Goal: Task Accomplishment & Management: Use online tool/utility

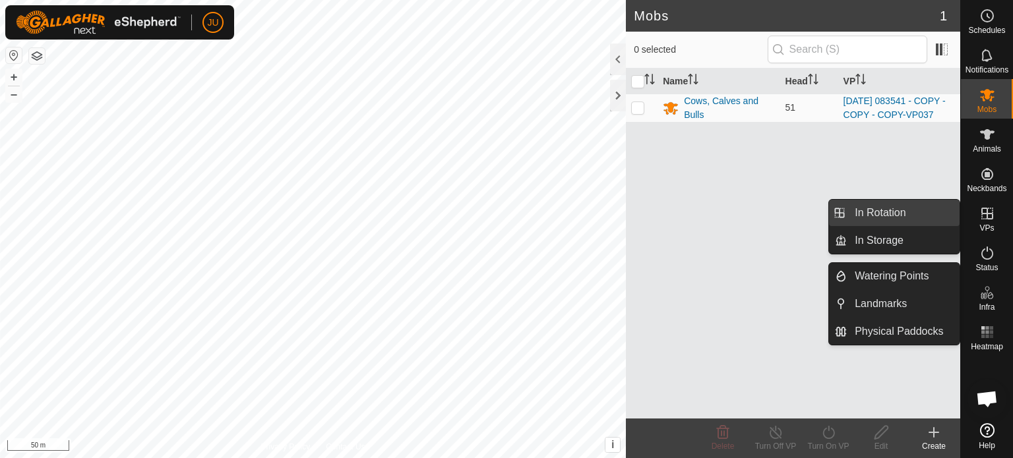
click at [877, 212] on link "In Rotation" at bounding box center [902, 213] width 113 height 26
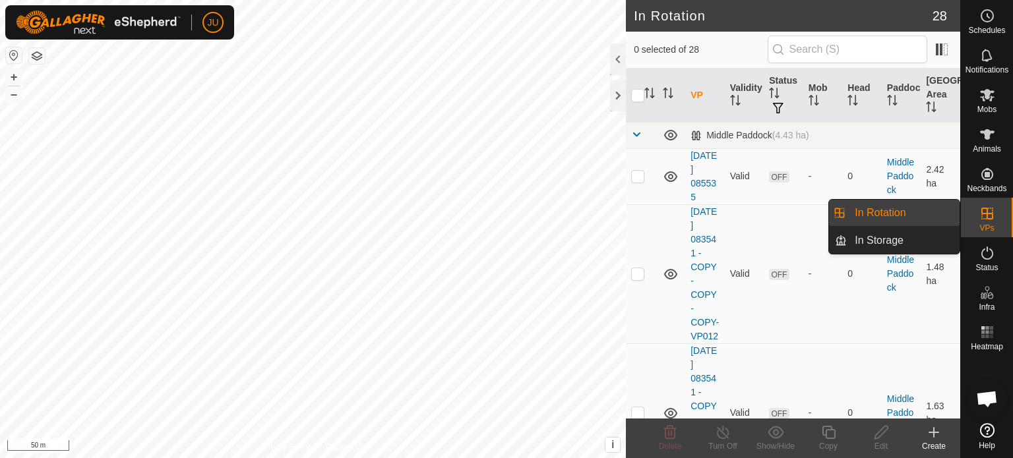
click at [889, 216] on link "In Rotation" at bounding box center [902, 213] width 113 height 26
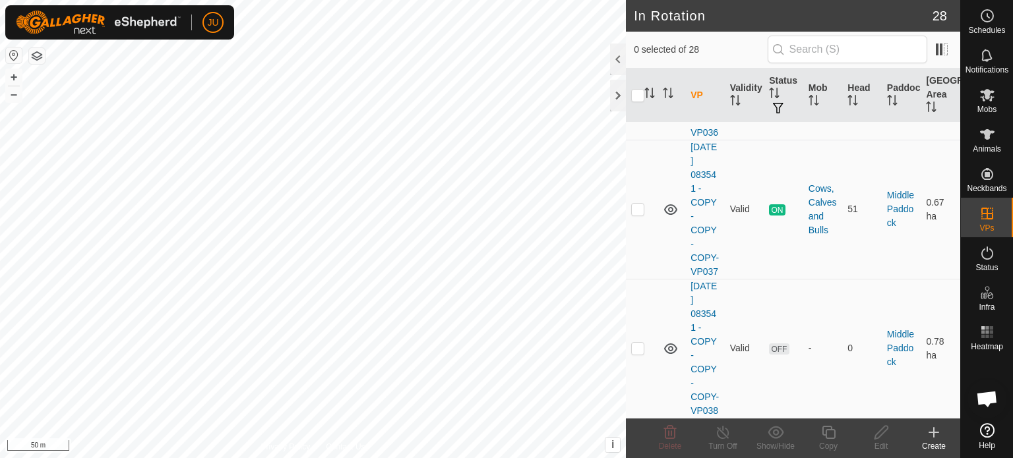
scroll to position [4285, 0]
click at [636, 343] on p-checkbox at bounding box center [637, 348] width 13 height 11
checkbox input "true"
click at [837, 432] on copy-svg-icon at bounding box center [828, 433] width 53 height 16
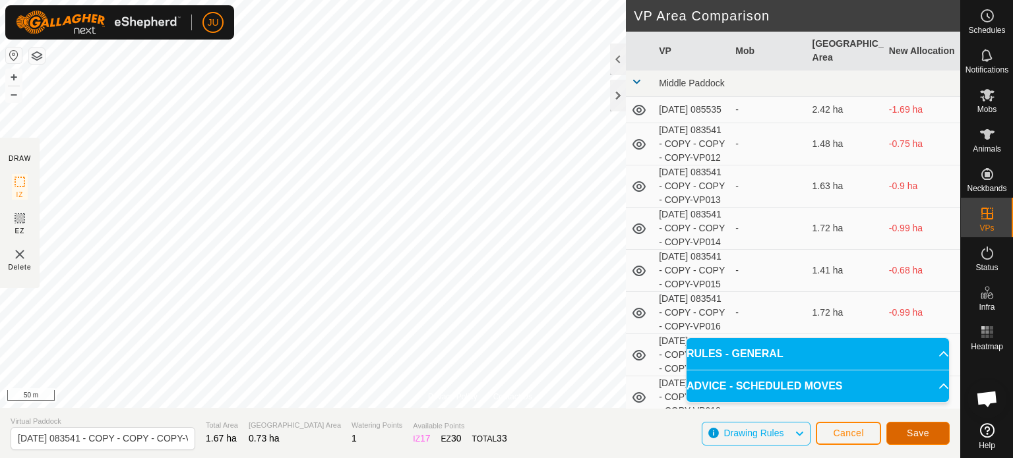
click at [918, 432] on span "Save" at bounding box center [917, 433] width 22 height 11
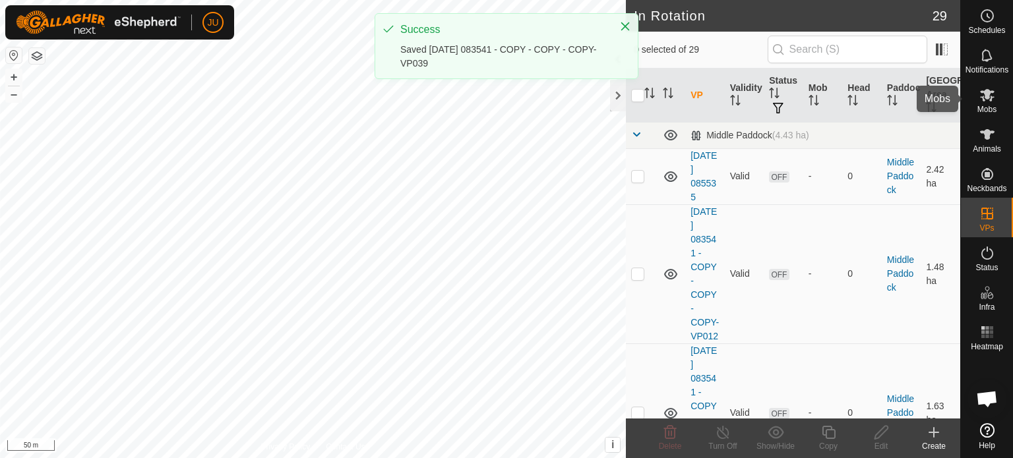
click at [989, 85] on es-mob-svg-icon at bounding box center [987, 94] width 24 height 21
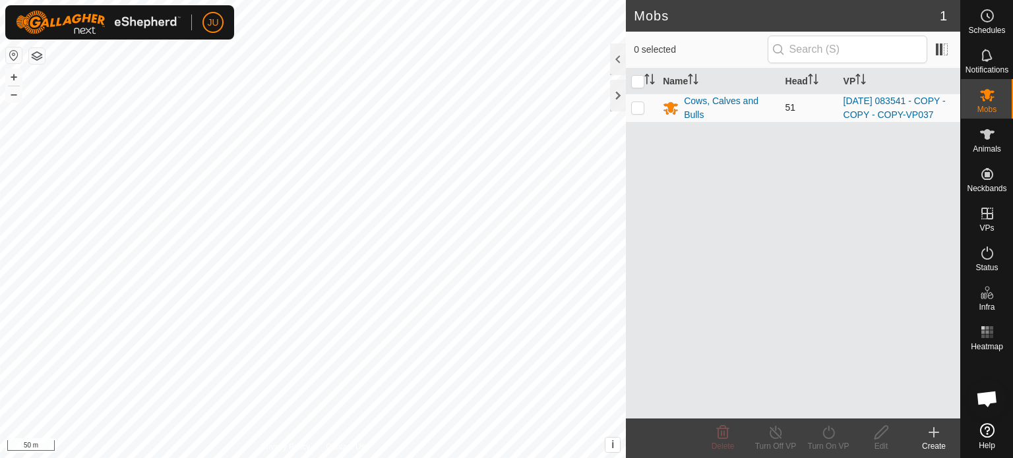
click at [632, 111] on p-checkbox at bounding box center [637, 107] width 13 height 11
checkbox input "true"
click at [830, 427] on icon at bounding box center [828, 433] width 16 height 16
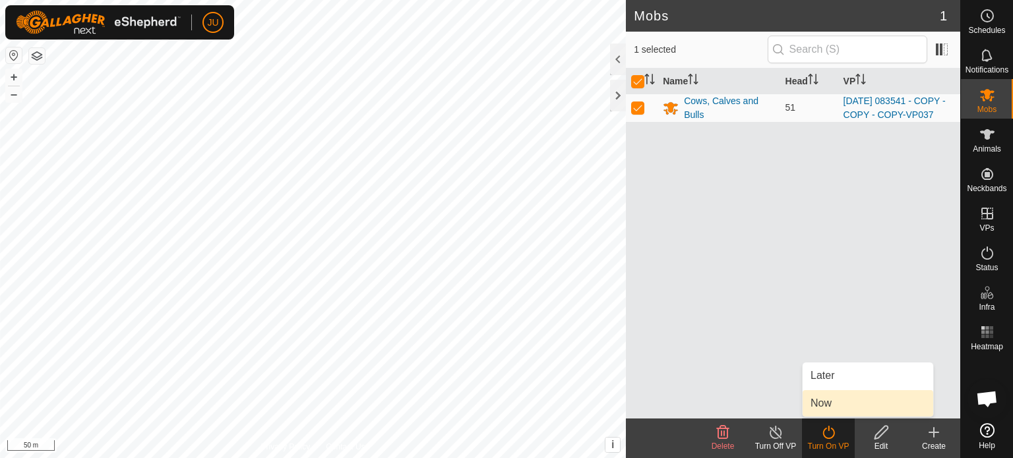
click at [836, 406] on link "Now" at bounding box center [867, 403] width 131 height 26
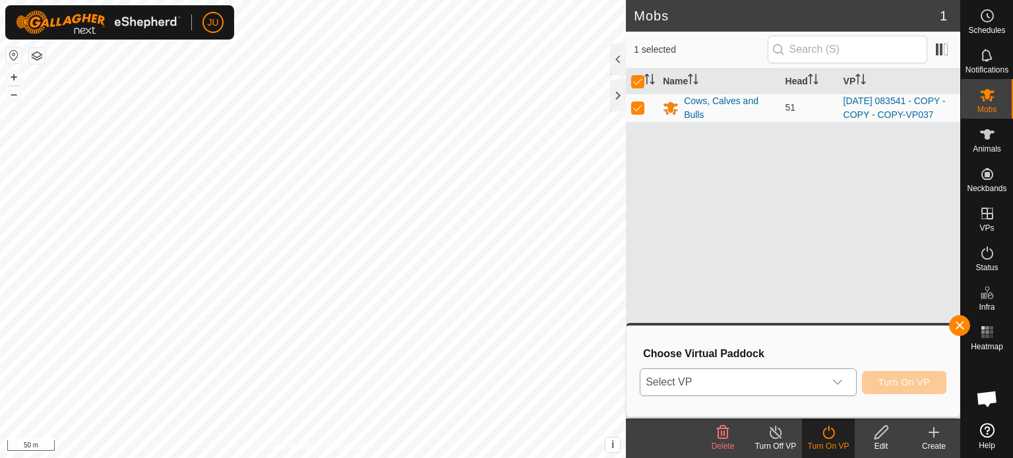
click at [837, 384] on icon "dropdown trigger" at bounding box center [837, 382] width 9 height 5
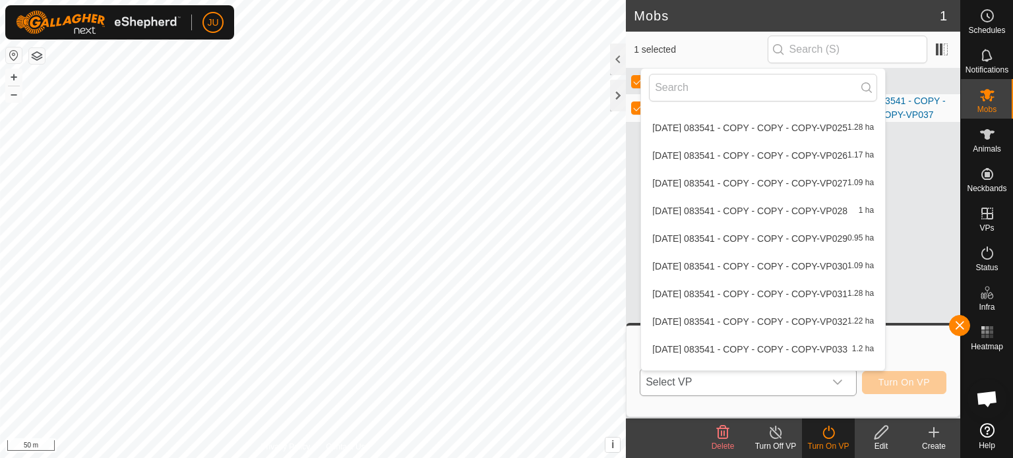
scroll to position [599, 0]
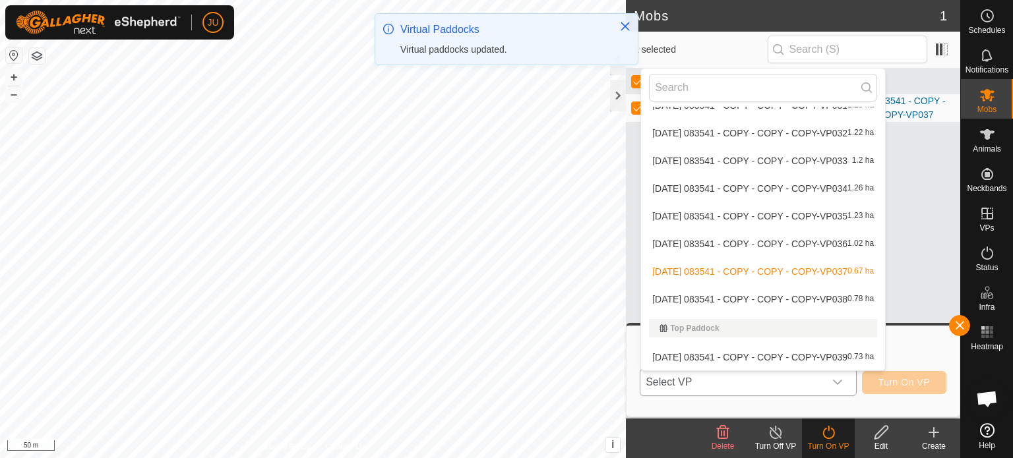
click at [801, 356] on li "[DATE] 083541 - COPY - COPY - COPY-VP039 0.73 ha" at bounding box center [763, 357] width 244 height 26
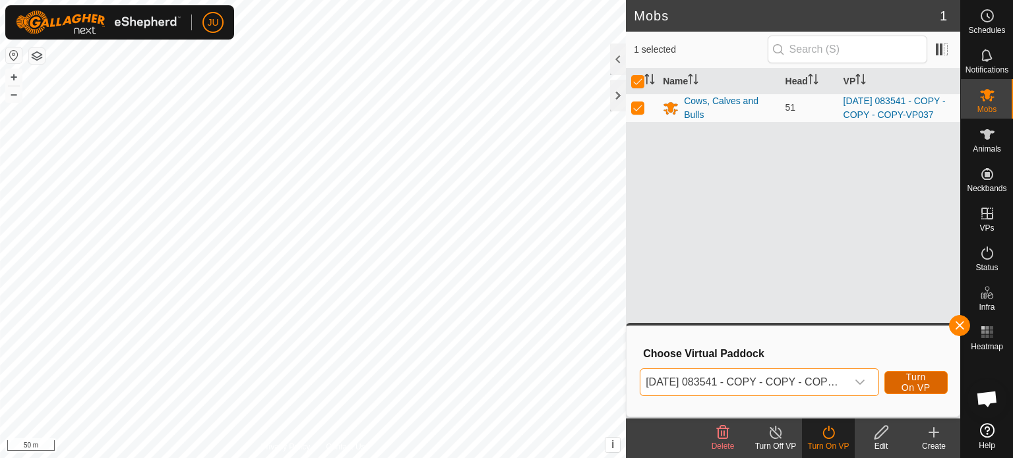
click at [916, 378] on span "Turn On VP" at bounding box center [916, 382] width 30 height 21
